Goal: Task Accomplishment & Management: Manage account settings

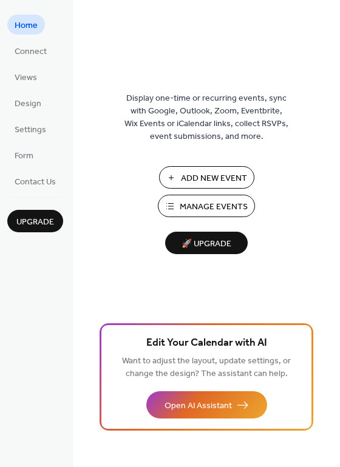
click at [224, 201] on span "Manage Events" at bounding box center [214, 207] width 68 height 13
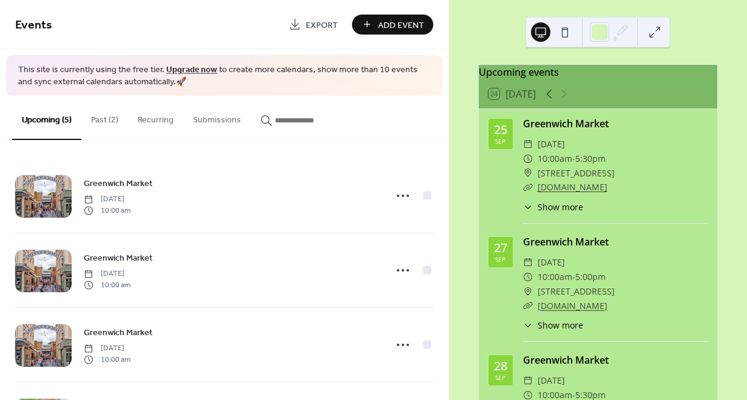
click at [111, 119] on button "Past (2)" at bounding box center [104, 117] width 47 height 43
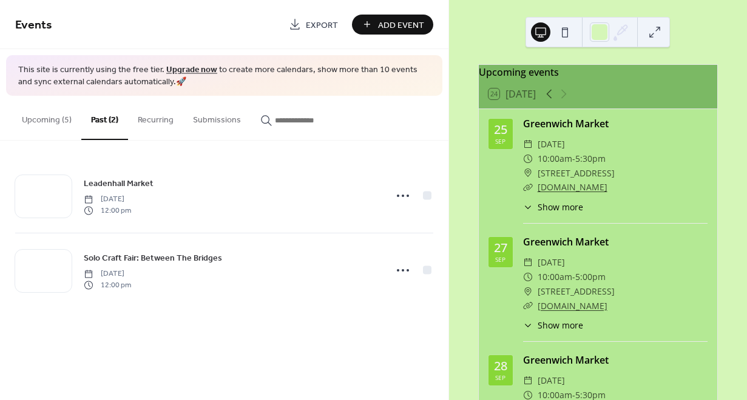
click at [401, 196] on icon at bounding box center [402, 195] width 19 height 19
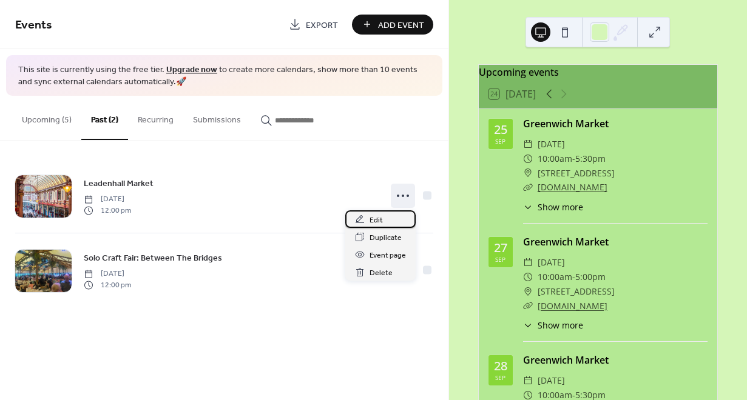
click at [380, 218] on span "Edit" at bounding box center [375, 220] width 13 height 13
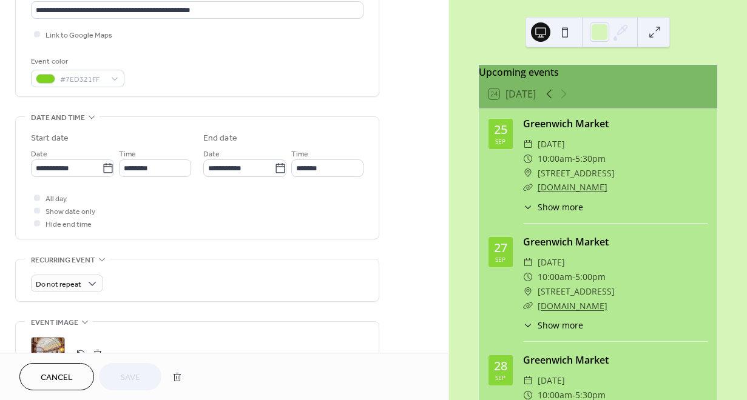
scroll to position [280, 0]
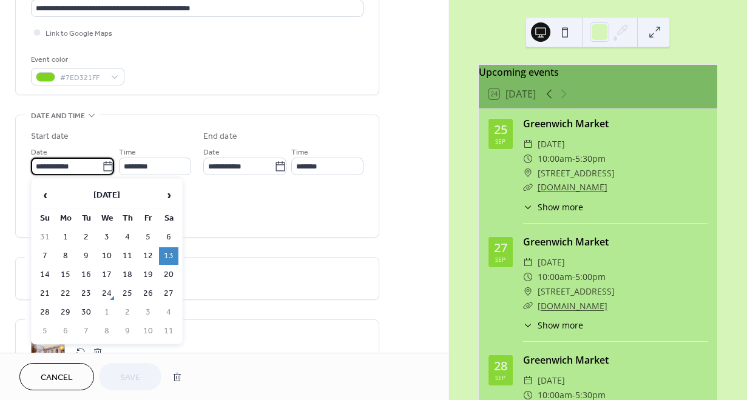
click at [74, 164] on input "**********" at bounding box center [66, 167] width 71 height 18
click at [163, 189] on span "›" at bounding box center [168, 195] width 18 height 24
click at [172, 255] on td "11" at bounding box center [168, 256] width 19 height 18
type input "**********"
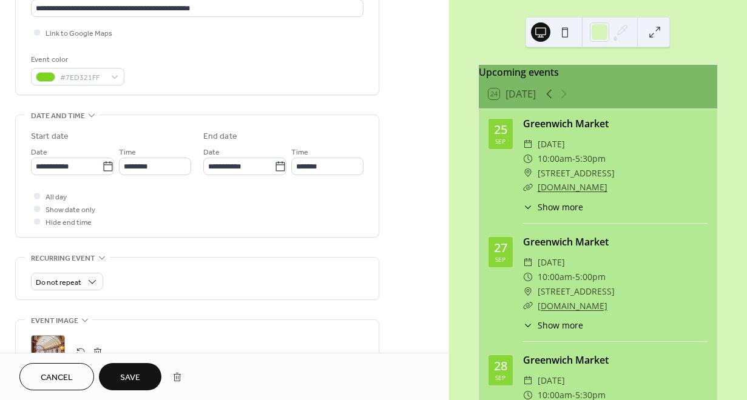
click at [135, 378] on span "Save" at bounding box center [130, 378] width 20 height 13
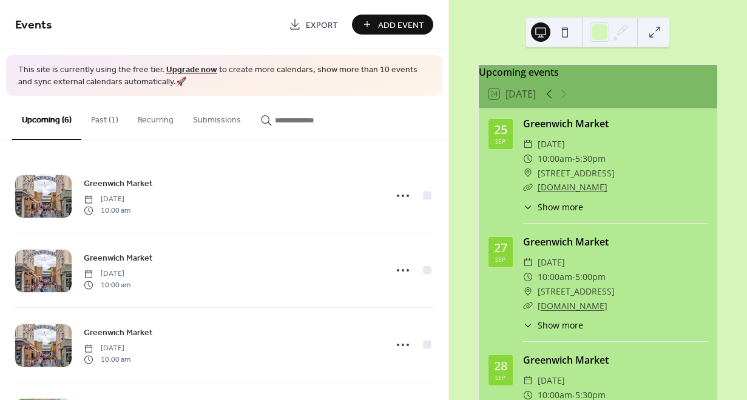
click at [99, 124] on button "Past (1)" at bounding box center [104, 117] width 47 height 43
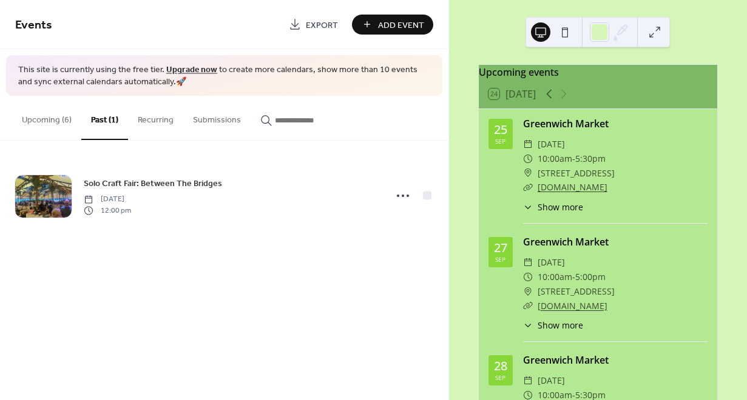
click at [52, 113] on button "Upcoming (6)" at bounding box center [46, 117] width 69 height 43
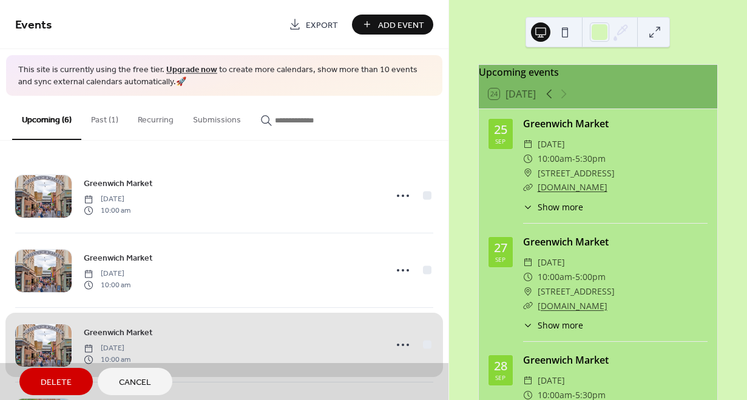
click at [102, 115] on button "Past (1)" at bounding box center [104, 117] width 47 height 43
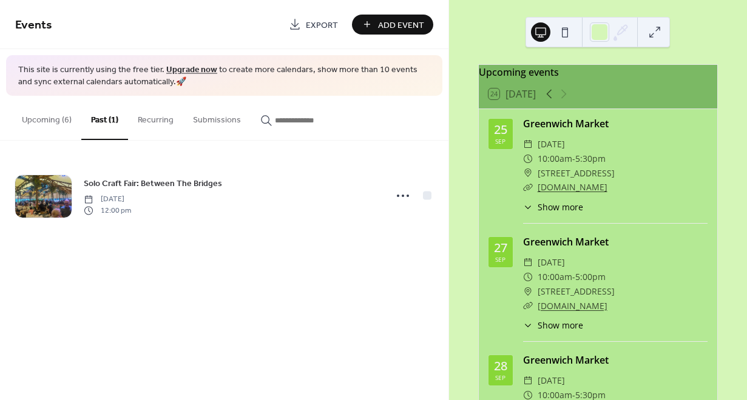
click at [58, 122] on button "Upcoming (6)" at bounding box center [46, 117] width 69 height 43
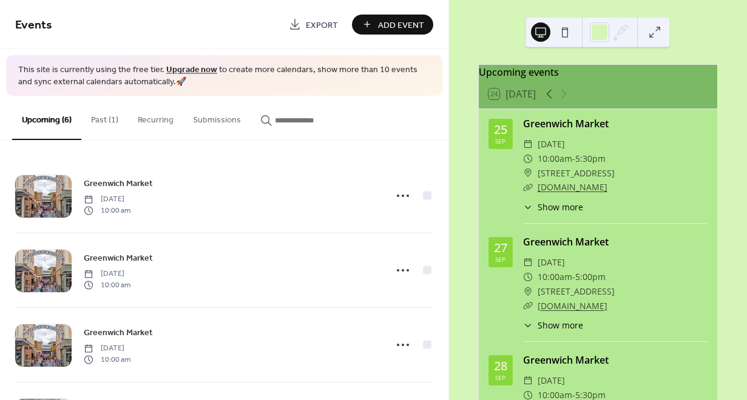
click at [130, 194] on span "[DATE]" at bounding box center [107, 199] width 47 height 11
click at [321, 195] on div "[GEOGRAPHIC_DATA] [DATE] 10:00 am" at bounding box center [231, 195] width 294 height 39
click at [400, 192] on icon at bounding box center [402, 195] width 19 height 19
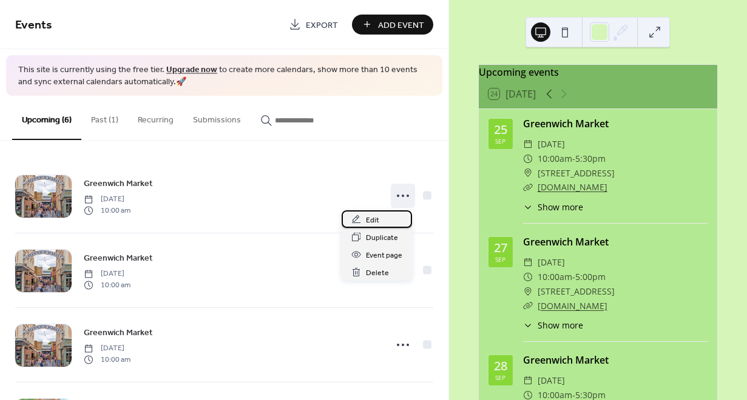
click at [386, 221] on div "Edit" at bounding box center [376, 219] width 70 height 18
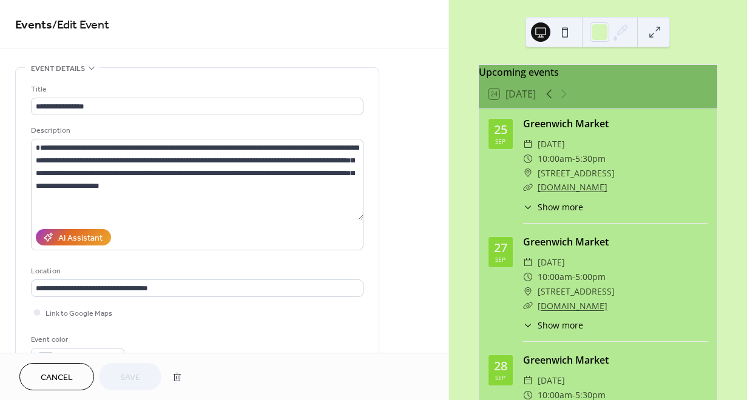
click at [56, 376] on span "Cancel" at bounding box center [57, 378] width 32 height 13
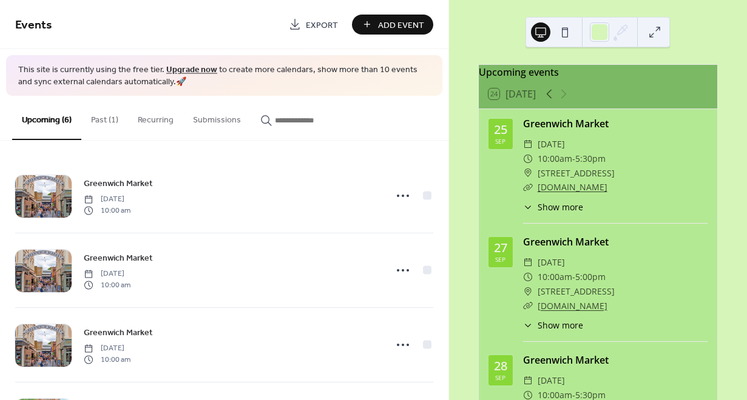
click at [397, 196] on icon at bounding box center [402, 195] width 19 height 19
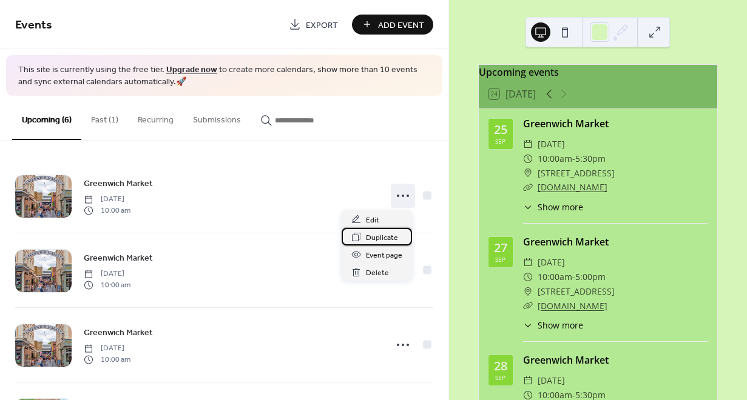
click at [388, 236] on span "Duplicate" at bounding box center [382, 238] width 32 height 13
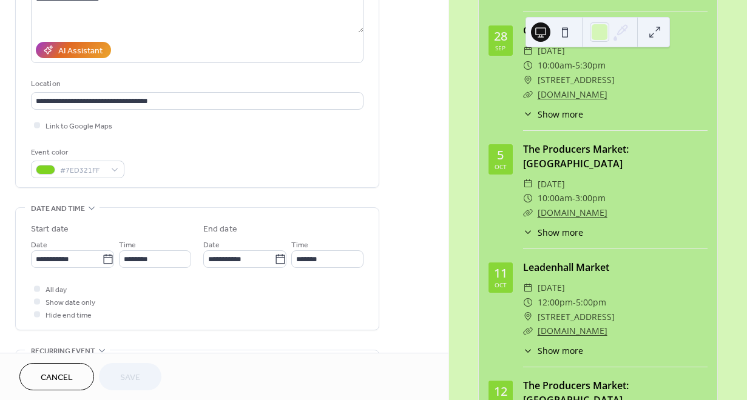
scroll to position [328, 0]
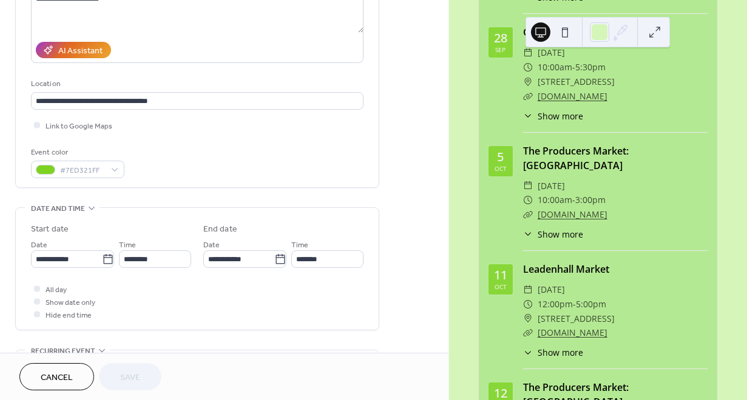
click at [106, 253] on icon at bounding box center [108, 259] width 12 height 12
click at [102, 253] on input "**********" at bounding box center [66, 259] width 71 height 18
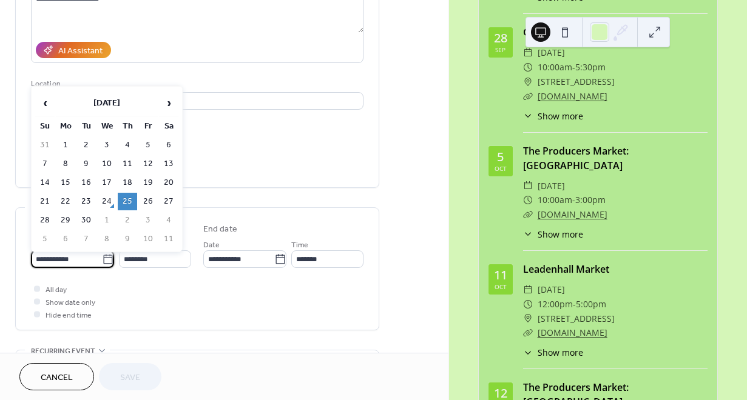
click at [169, 98] on span "›" at bounding box center [168, 103] width 18 height 24
click at [148, 145] on td "3" at bounding box center [147, 145] width 19 height 18
type input "**********"
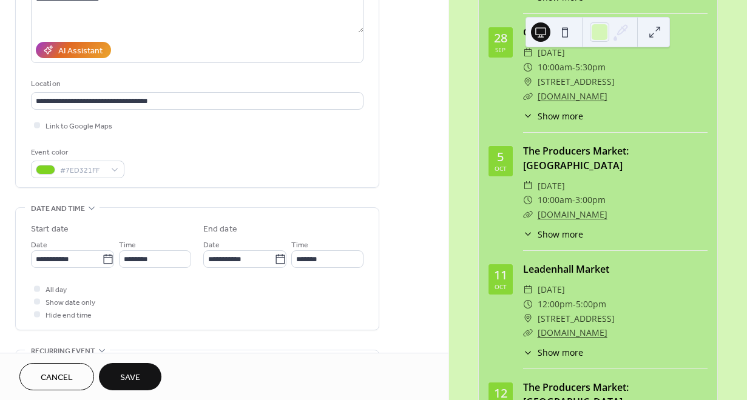
click at [133, 376] on span "Save" at bounding box center [130, 378] width 20 height 13
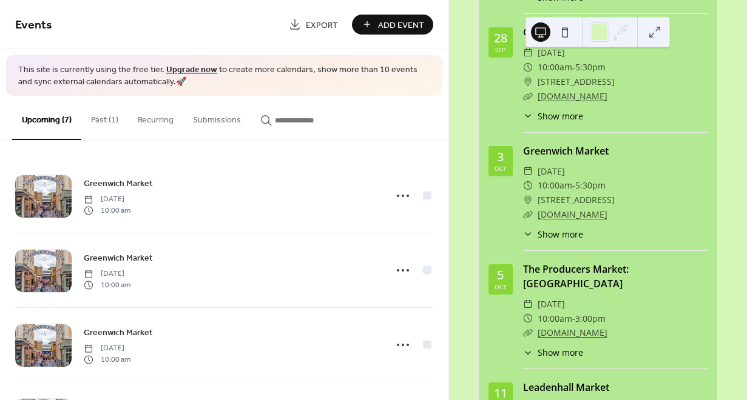
click at [119, 118] on button "Past (1)" at bounding box center [104, 117] width 47 height 43
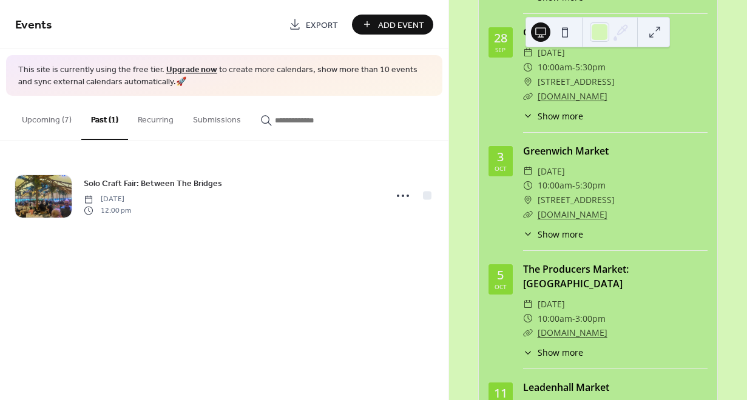
click at [52, 123] on button "Upcoming (7)" at bounding box center [46, 117] width 69 height 43
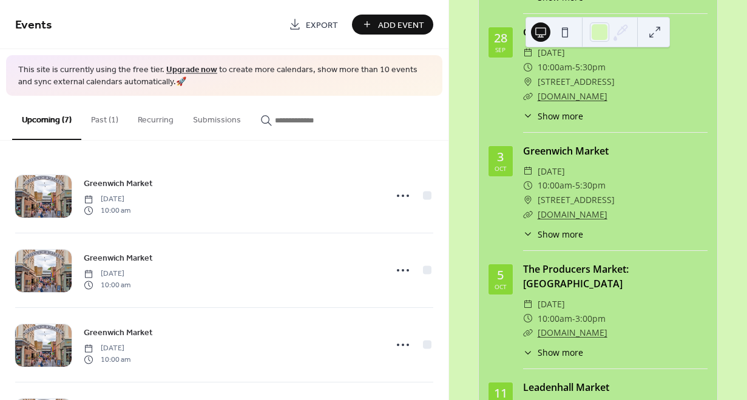
click at [402, 193] on icon at bounding box center [402, 195] width 19 height 19
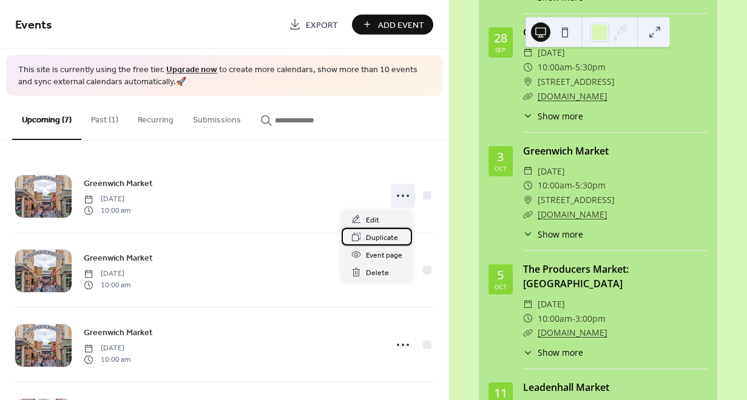
click at [384, 236] on span "Duplicate" at bounding box center [382, 238] width 32 height 13
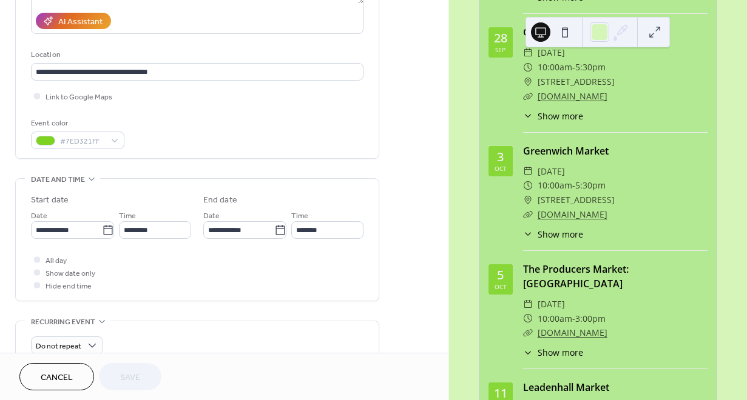
scroll to position [224, 0]
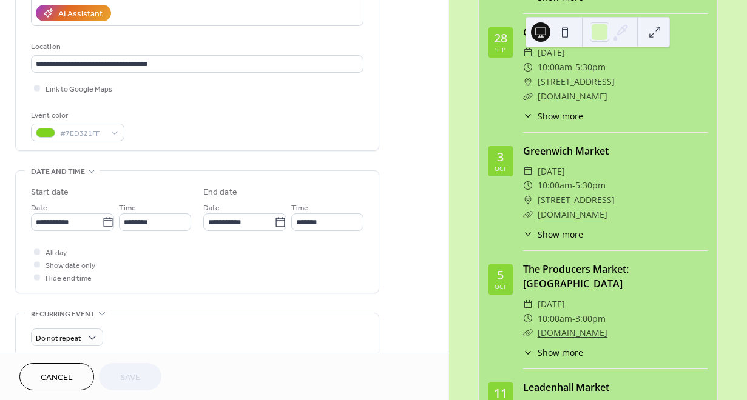
click at [103, 221] on icon at bounding box center [108, 222] width 12 height 12
click at [102, 221] on input "**********" at bounding box center [66, 222] width 71 height 18
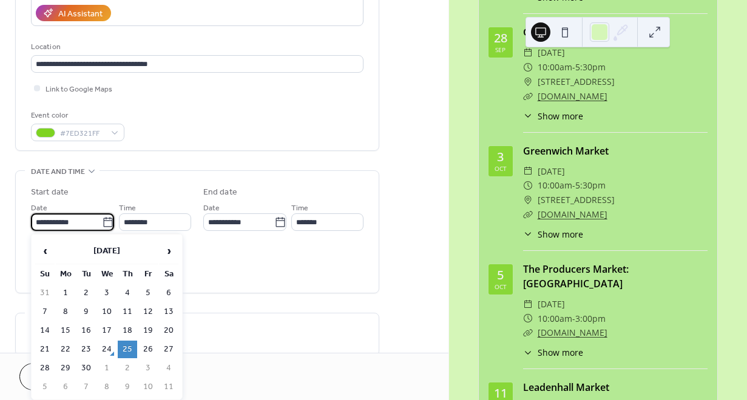
click at [167, 252] on span "›" at bounding box center [168, 251] width 18 height 24
click at [166, 290] on td "4" at bounding box center [168, 293] width 19 height 18
type input "**********"
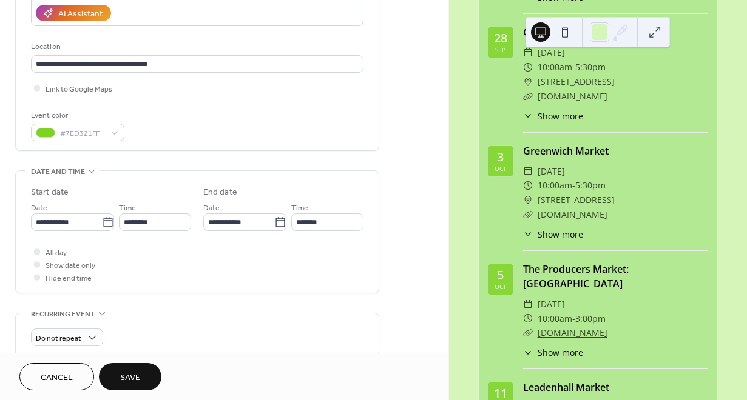
click at [126, 379] on span "Save" at bounding box center [130, 378] width 20 height 13
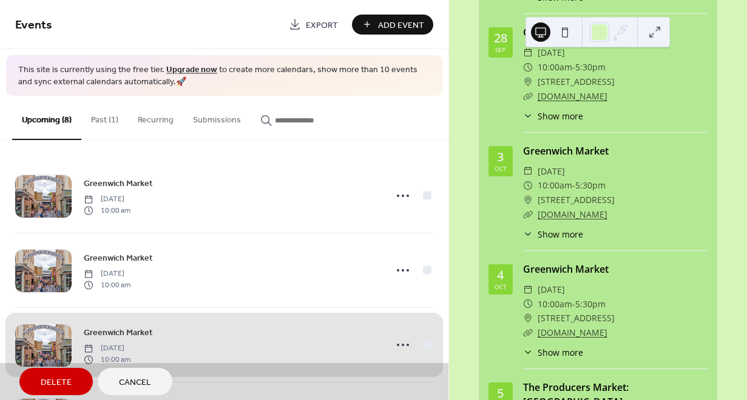
click at [146, 384] on span "Cancel" at bounding box center [135, 383] width 32 height 13
